Goal: Information Seeking & Learning: Learn about a topic

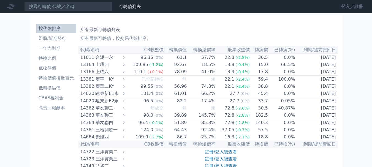
click at [354, 8] on link "登入／註冊" at bounding box center [352, 6] width 31 height 9
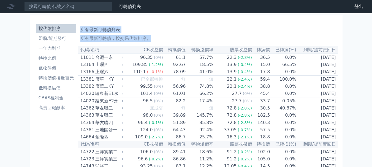
drag, startPoint x: 101, startPoint y: 31, endPoint x: 346, endPoint y: 60, distance: 247.2
copy div "所有最新可轉債列表 所有最新可轉債，按交易代號排序。"
click at [55, 48] on li "一年內到期" at bounding box center [56, 48] width 40 height 7
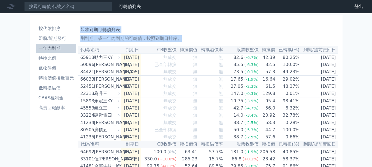
drag, startPoint x: 103, startPoint y: 32, endPoint x: 359, endPoint y: 48, distance: 256.8
